Goal: Task Accomplishment & Management: Manage account settings

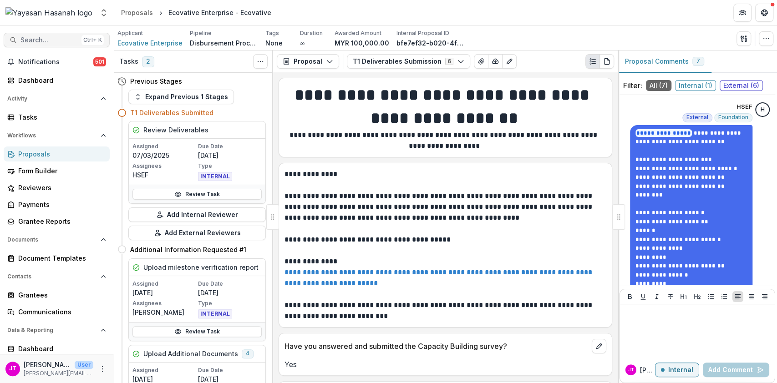
scroll to position [1881, 0]
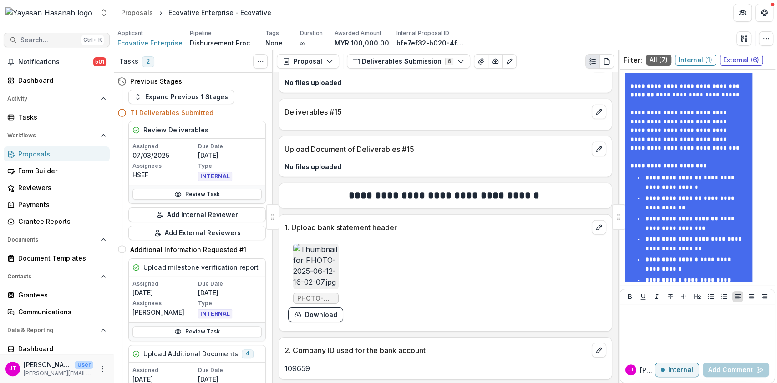
click at [44, 40] on span "Search..." at bounding box center [48, 40] width 57 height 8
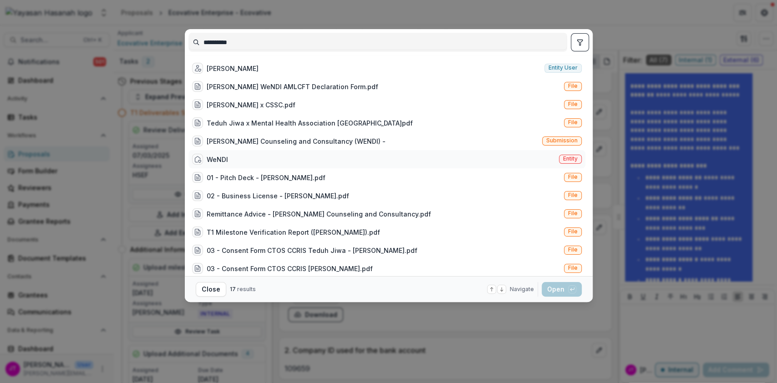
type input "**********"
click at [227, 163] on div "WeNDI Entity" at bounding box center [386, 159] width 397 height 18
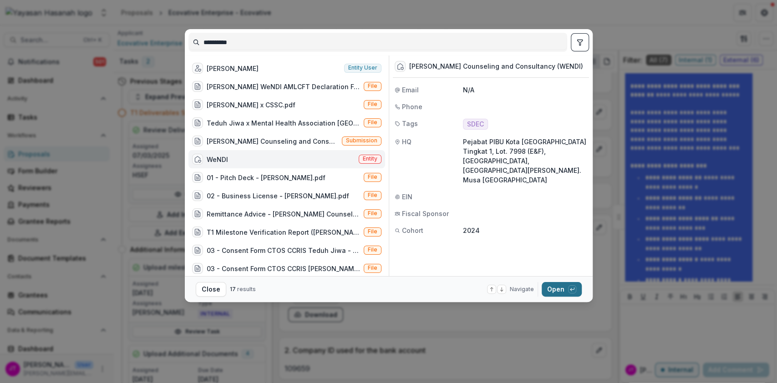
click at [564, 285] on button "Open with enter key" at bounding box center [561, 289] width 40 height 15
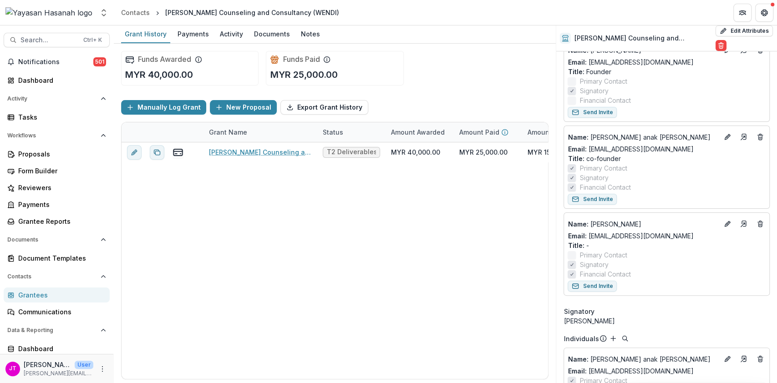
scroll to position [121, 0]
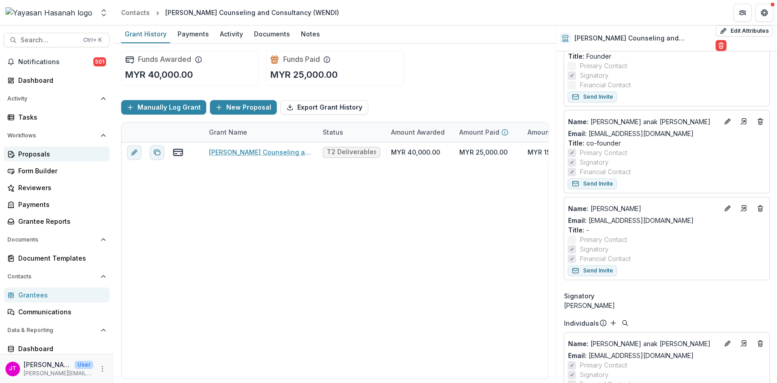
click at [32, 148] on link "Proposals" at bounding box center [57, 154] width 106 height 15
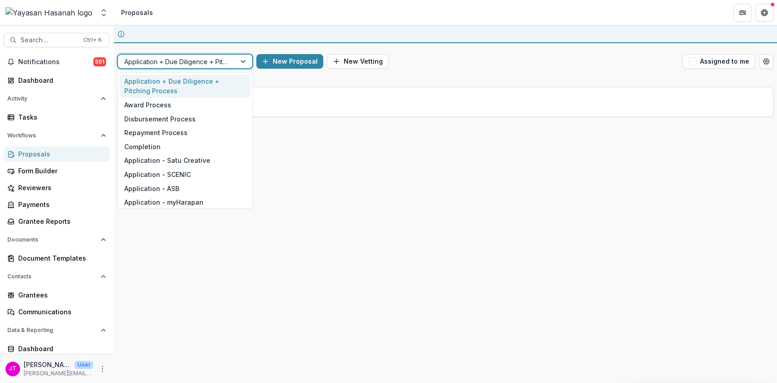
click at [171, 57] on div at bounding box center [176, 61] width 105 height 11
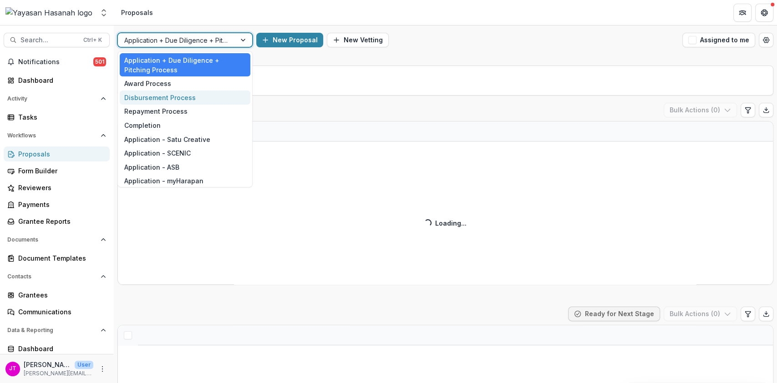
click at [153, 96] on div "Disbursement Process" at bounding box center [185, 98] width 131 height 14
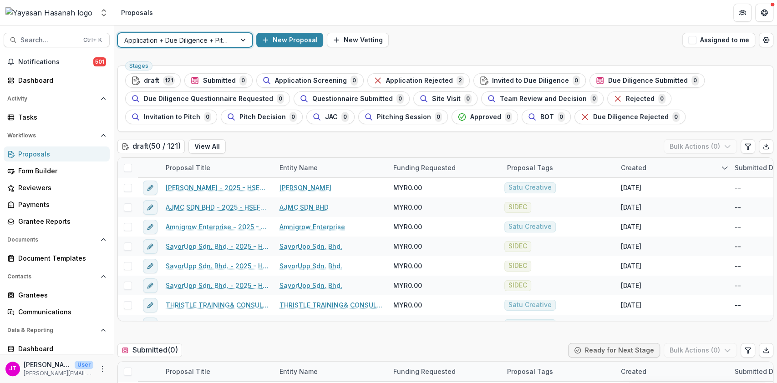
scroll to position [243, 0]
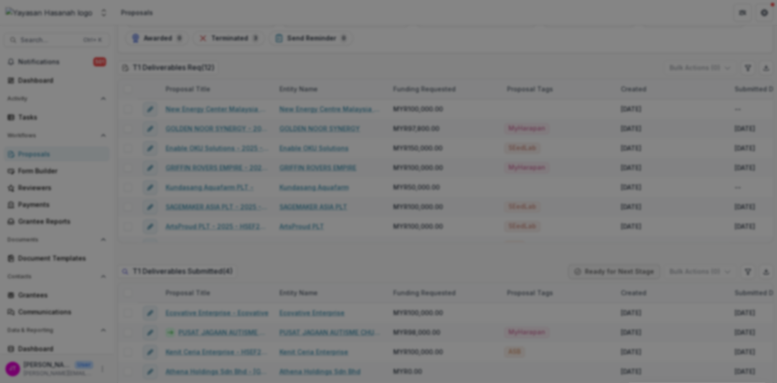
scroll to position [0, 0]
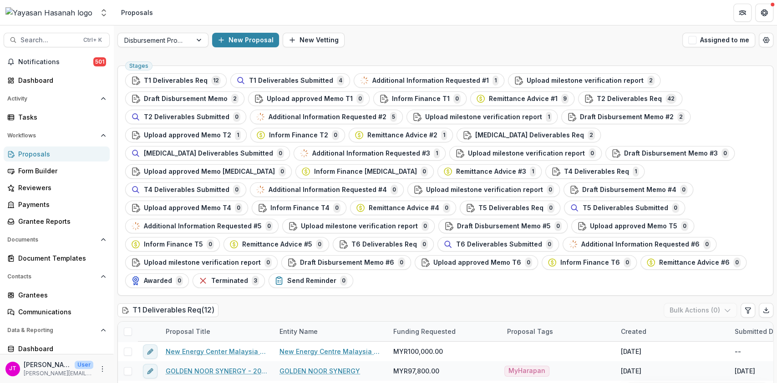
click at [552, 40] on icon "Close" at bounding box center [550, 39] width 5 height 5
click at [544, 40] on button "Close" at bounding box center [550, 40] width 15 height 15
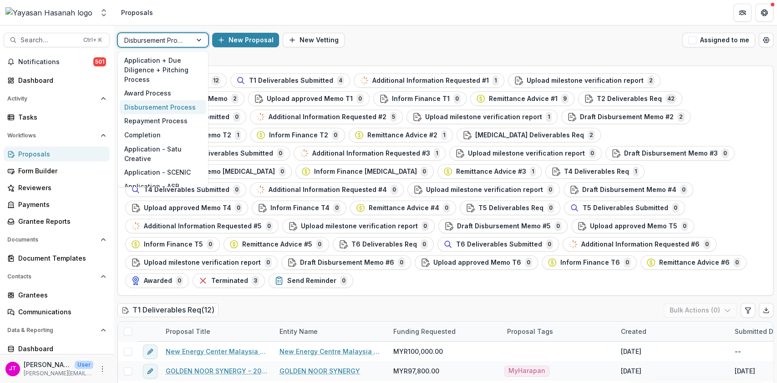
click at [168, 41] on div at bounding box center [154, 40] width 61 height 11
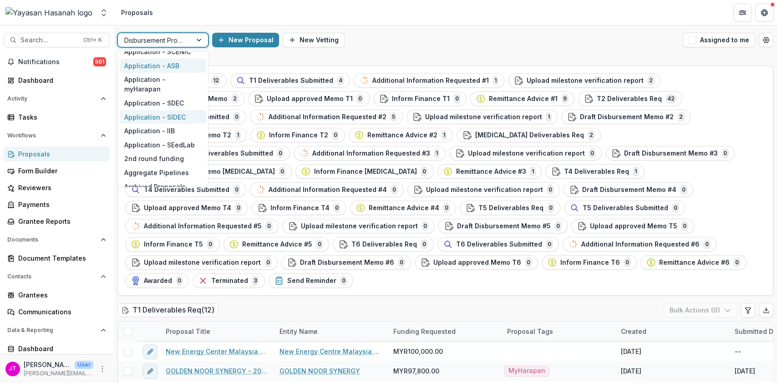
scroll to position [121, 0]
click at [169, 128] on div "Application - IIB" at bounding box center [163, 130] width 86 height 14
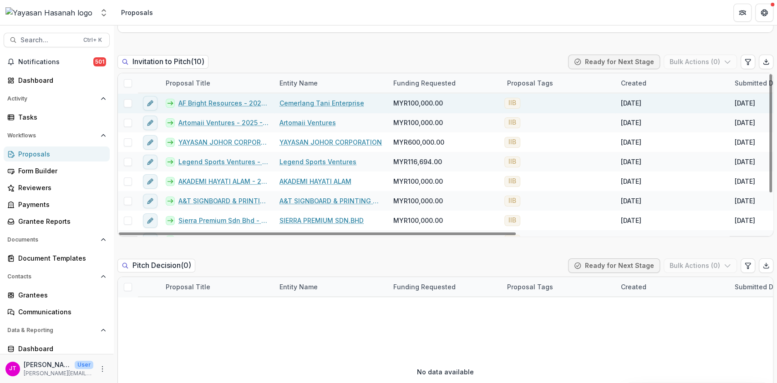
click at [227, 103] on link "AF Bright Resources - 2025 - HSEF2025 - Iskandar Investment Berhad" at bounding box center [223, 103] width 90 height 10
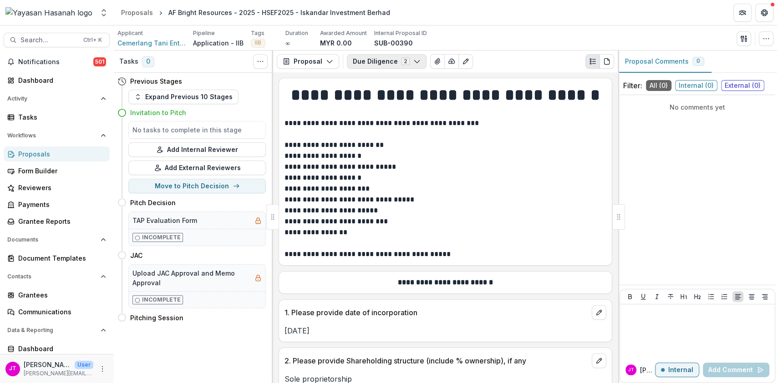
click at [392, 65] on button "Due Diligence 2" at bounding box center [387, 61] width 80 height 15
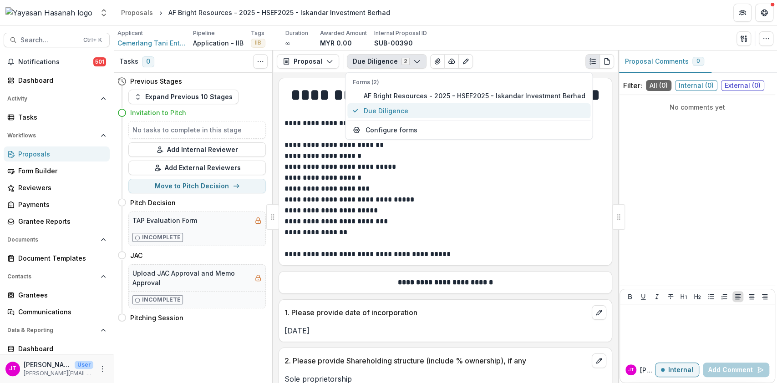
click at [469, 104] on button "Due Diligence" at bounding box center [468, 110] width 243 height 15
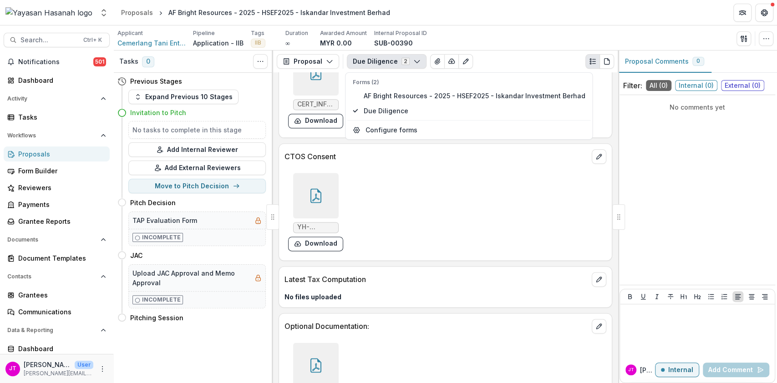
scroll to position [5497, 0]
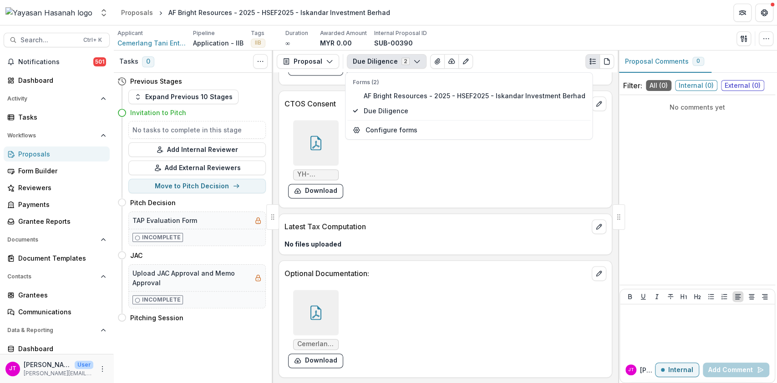
click at [505, 178] on div "YH-Consent-Form_CTOS_CCRIS_SMEScore.pdf Download" at bounding box center [420, 159] width 273 height 86
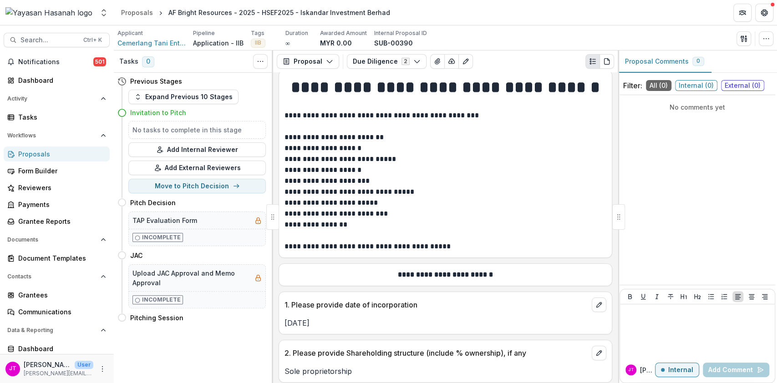
scroll to position [0, 0]
